Goal: Task Accomplishment & Management: Manage account settings

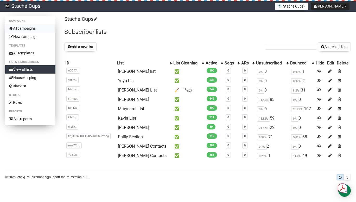
click at [24, 29] on link "All campaigns" at bounding box center [30, 28] width 50 height 8
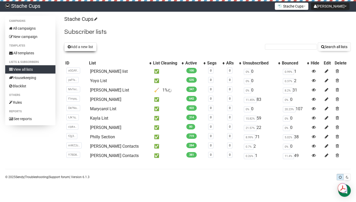
click at [82, 48] on button "Add a new list" at bounding box center [80, 46] width 32 height 9
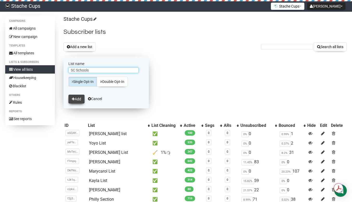
type input "SC Schools"
click at [78, 98] on button "Add" at bounding box center [76, 99] width 16 height 9
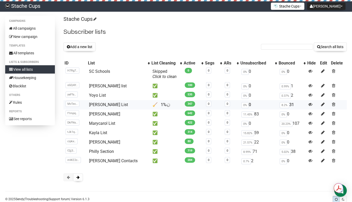
click at [152, 105] on td "🧹 1%" at bounding box center [166, 104] width 32 height 9
click at [152, 95] on td "✅" at bounding box center [166, 95] width 32 height 9
click at [150, 87] on td "✅" at bounding box center [166, 85] width 32 height 9
click at [100, 72] on link "SC Schools" at bounding box center [99, 71] width 21 height 5
